Goal: Task Accomplishment & Management: Manage account settings

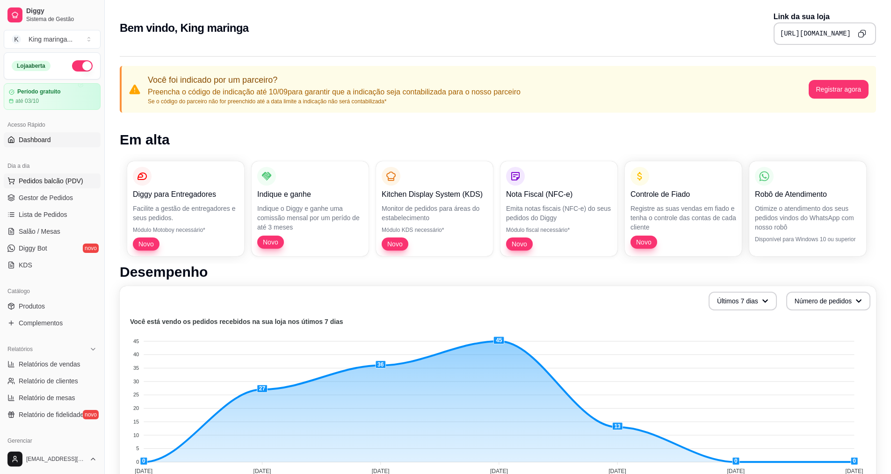
click at [50, 178] on span "Pedidos balcão (PDV)" at bounding box center [51, 180] width 65 height 9
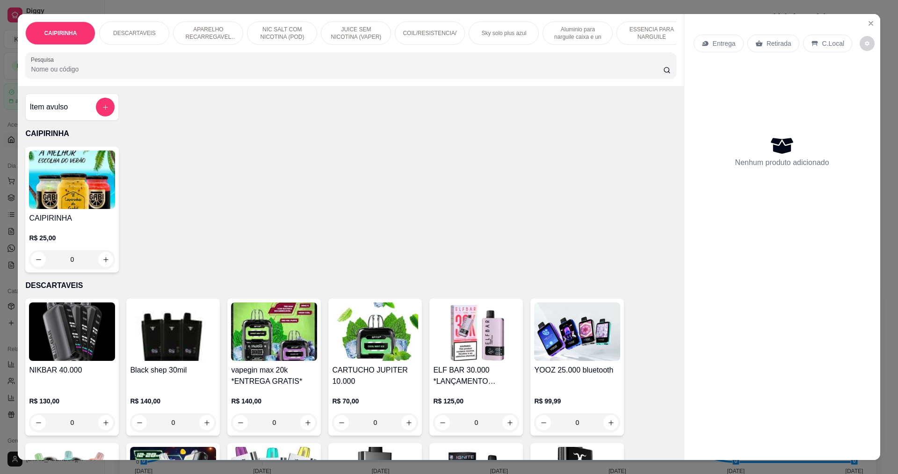
click at [878, 24] on div "CAIPIRINHA DESCARTAVEIS APARELHO RECARREGAVEL (POD PARA NICOTINA) NIC SALT COM …" at bounding box center [449, 237] width 898 height 474
click at [871, 21] on button "Close" at bounding box center [871, 23] width 15 height 15
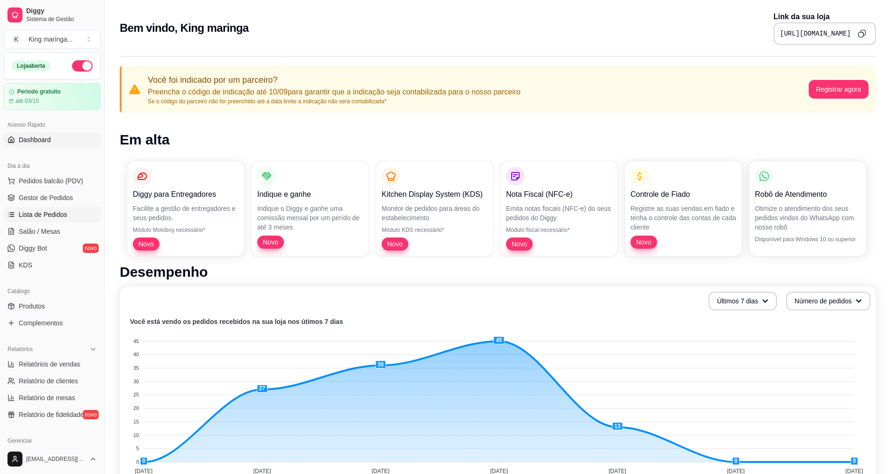
click at [46, 210] on span "Lista de Pedidos" at bounding box center [43, 214] width 49 height 9
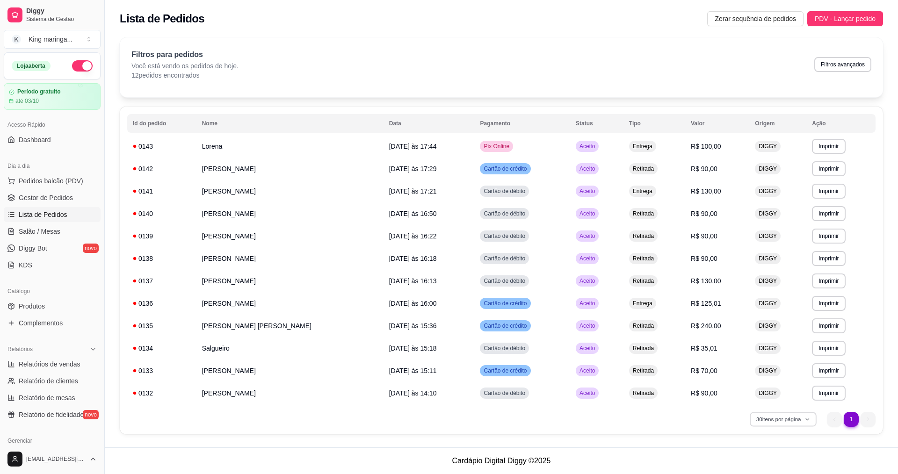
click at [793, 414] on button "30 itens por página" at bounding box center [783, 419] width 66 height 15
click at [221, 145] on td "Lorena" at bounding box center [290, 146] width 187 height 22
